Goal: Task Accomplishment & Management: Manage account settings

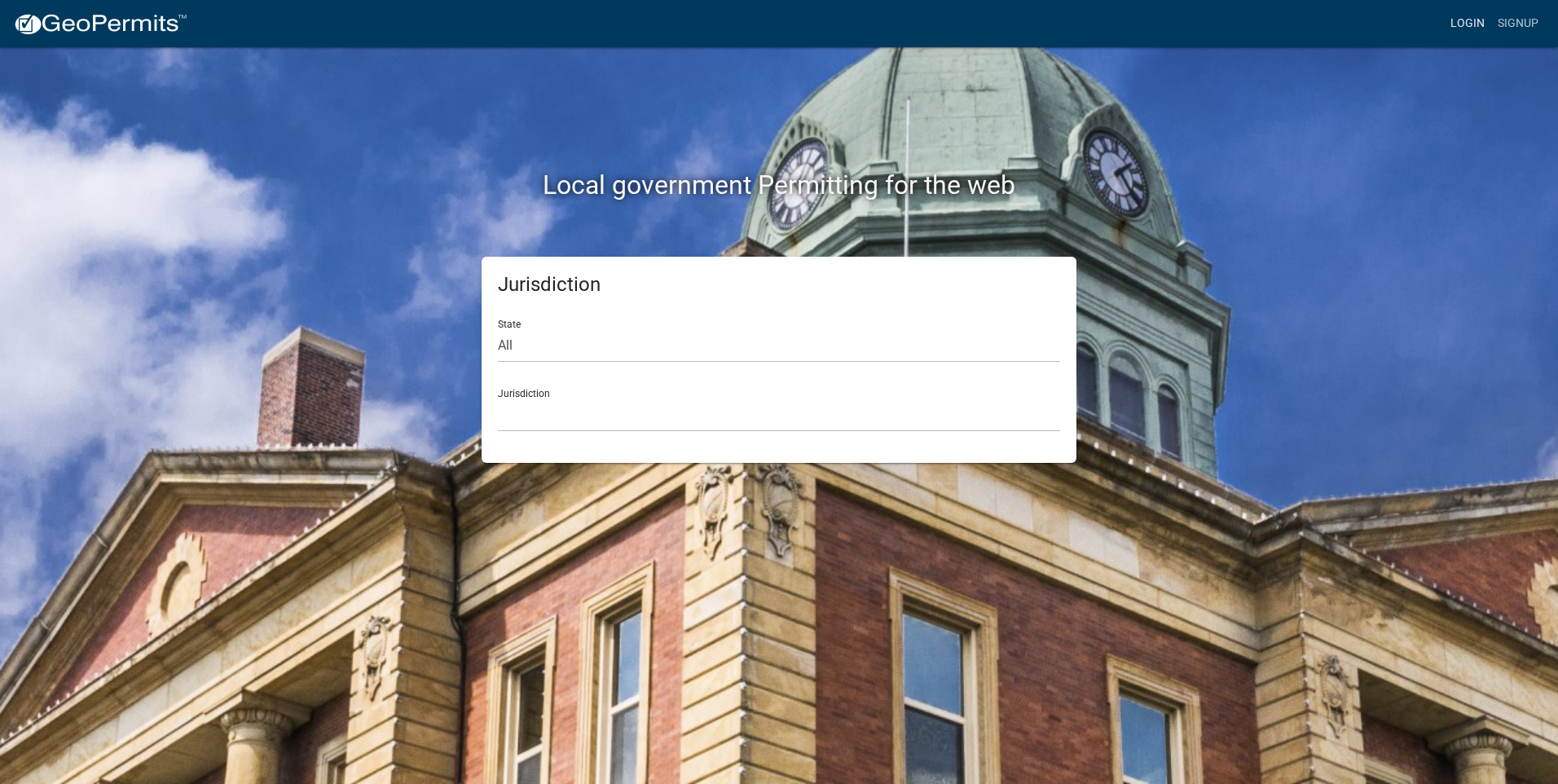
click at [1468, 23] on link "Login" at bounding box center [1468, 23] width 47 height 31
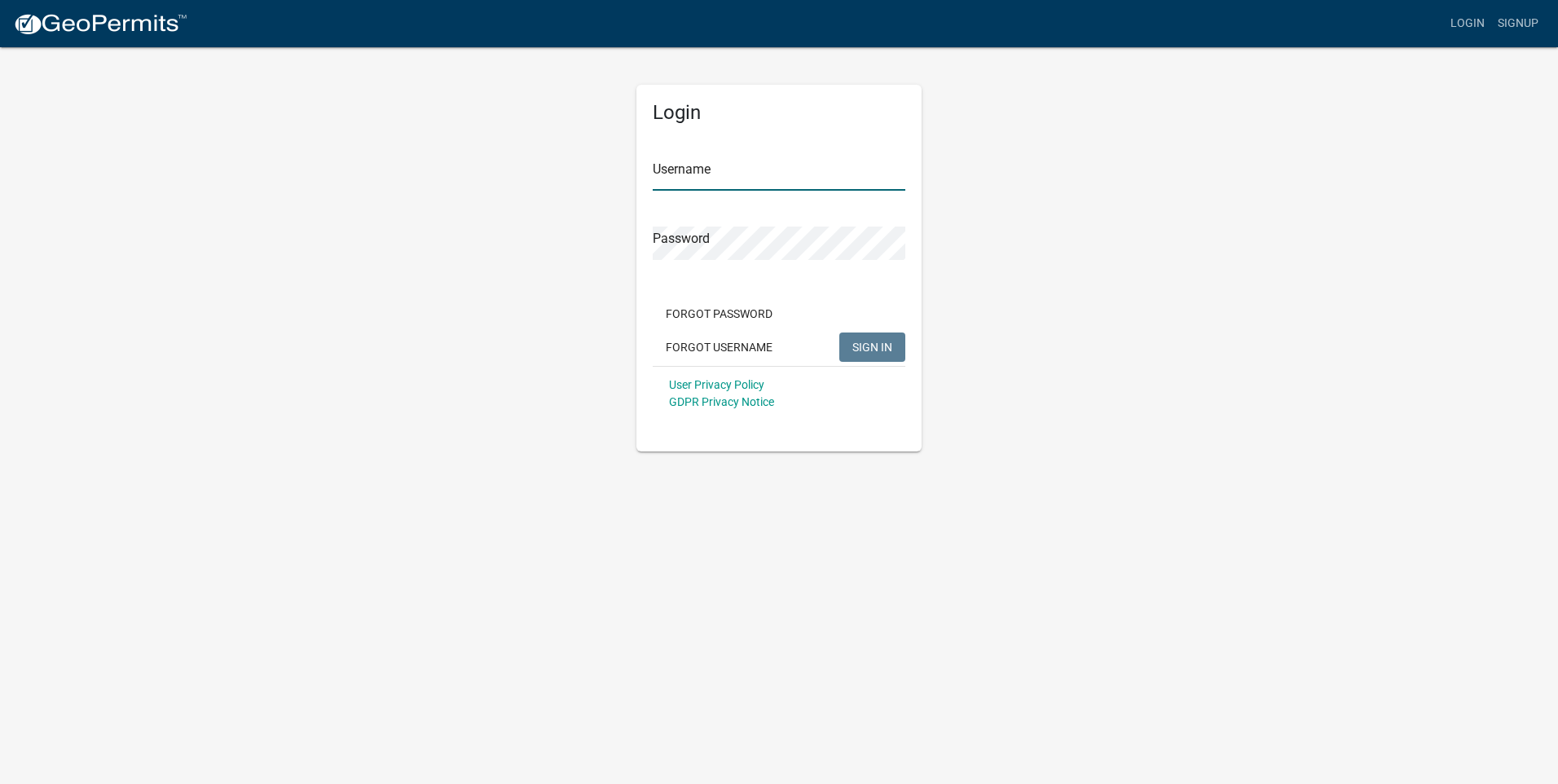
type input "C_Warner"
click at [874, 348] on span "SIGN IN" at bounding box center [873, 347] width 40 height 13
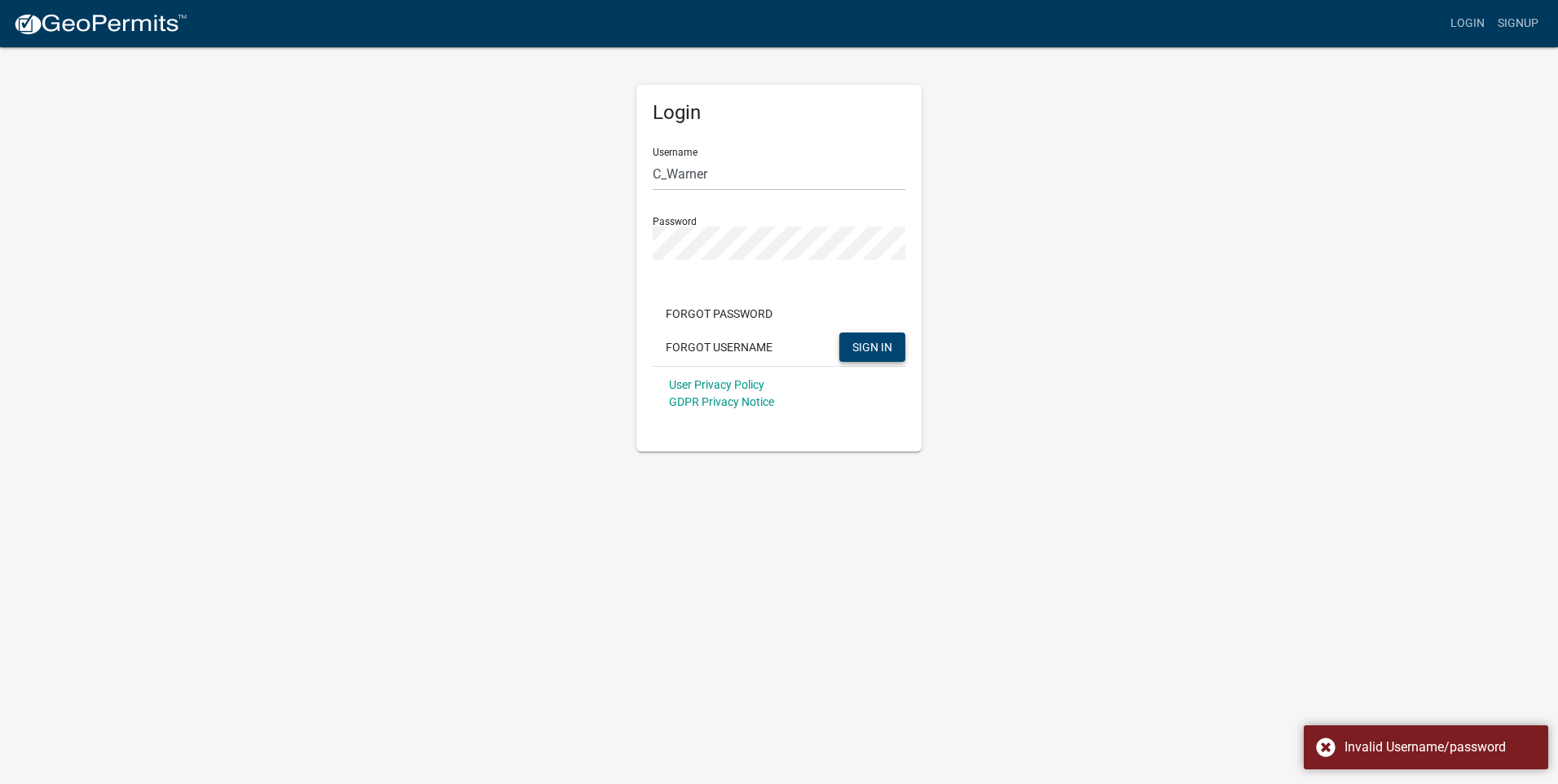
click at [869, 348] on span "SIGN IN" at bounding box center [873, 347] width 40 height 13
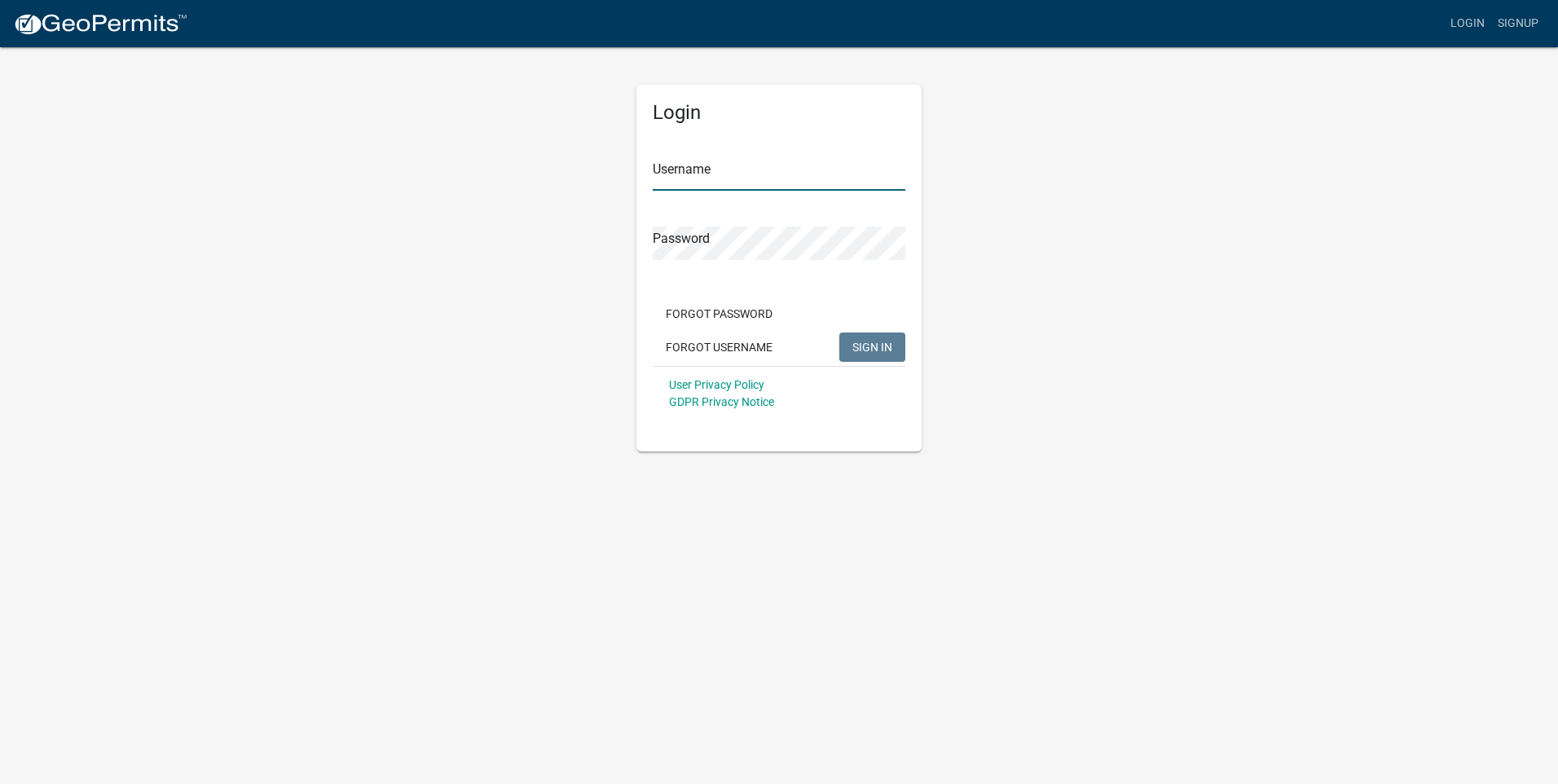
type input "C_Warner"
click at [874, 348] on span "SIGN IN" at bounding box center [873, 347] width 40 height 13
click at [735, 313] on button "Forgot Password" at bounding box center [719, 313] width 133 height 29
